Goal: Use online tool/utility: Utilize a website feature to perform a specific function

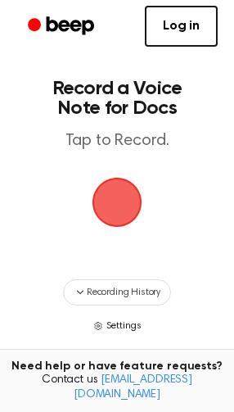
click at [95, 322] on icon "button" at bounding box center [98, 326] width 10 height 10
click at [124, 217] on span "button" at bounding box center [118, 203] width 50 height 50
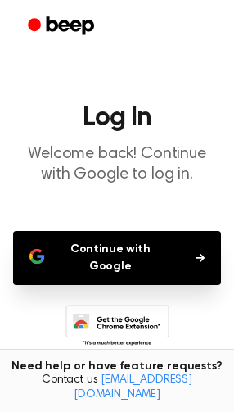
click at [147, 252] on button "Continue with Google" at bounding box center [117, 258] width 208 height 54
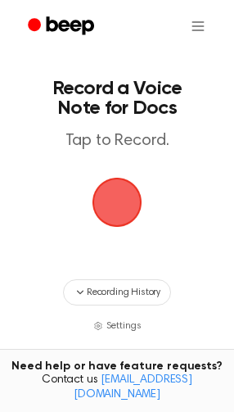
click at [114, 213] on span "button" at bounding box center [118, 203] width 50 height 50
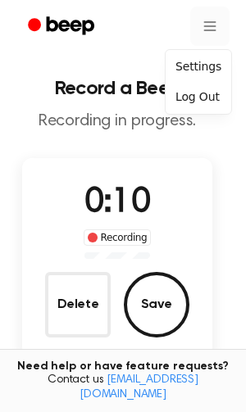
click at [192, 20] on html "Record a Beep Recording in progress. 0:10 Recording Delete Save Tired of copyin…" at bounding box center [123, 308] width 246 height 616
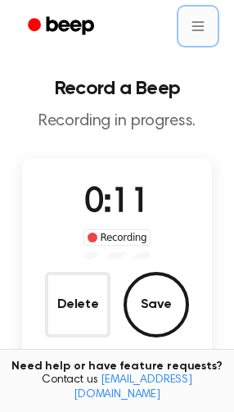
click at [192, 20] on html "Record a Beep Recording in progress. 0:11 Recording Delete Save Tired of copyin…" at bounding box center [117, 308] width 234 height 616
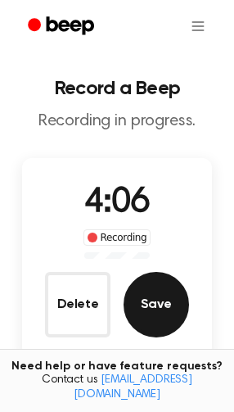
click at [165, 308] on button "Save" at bounding box center [157, 305] width 66 height 66
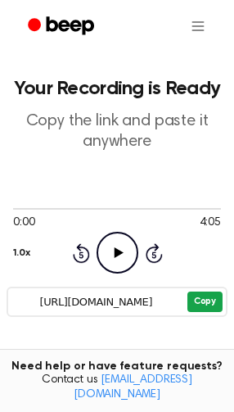
click at [206, 307] on button "Copy" at bounding box center [205, 302] width 35 height 20
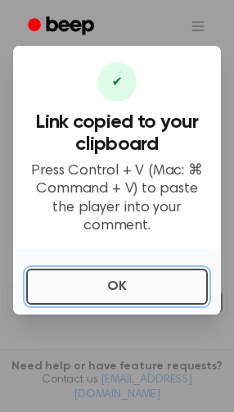
click at [138, 276] on button "OK" at bounding box center [117, 287] width 182 height 36
